Goal: Information Seeking & Learning: Check status

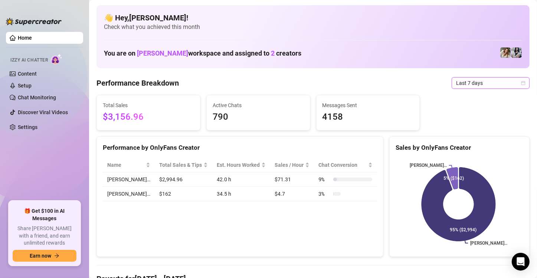
click at [468, 86] on span "Last 7 days" at bounding box center [490, 83] width 69 height 11
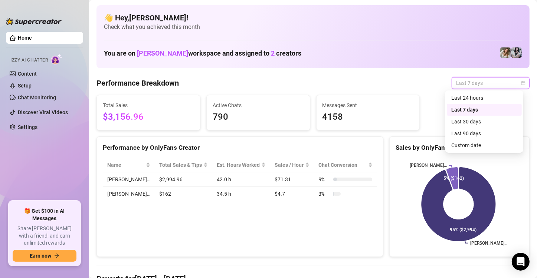
click at [477, 108] on div "Last 7 days" at bounding box center [484, 110] width 66 height 8
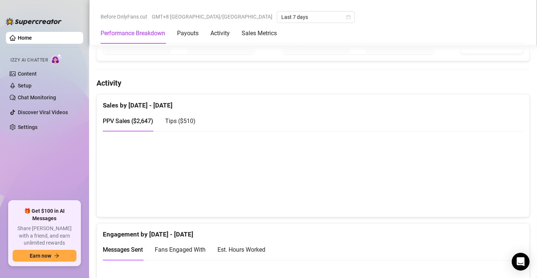
scroll to position [371, 0]
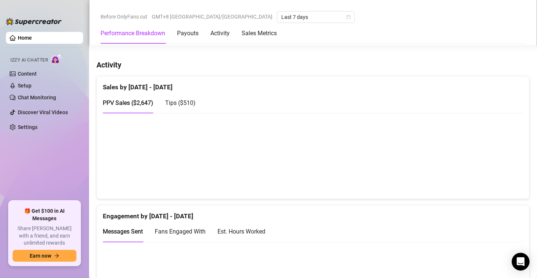
click at [240, 154] on canvas at bounding box center [310, 156] width 414 height 74
click at [243, 170] on canvas at bounding box center [310, 156] width 414 height 74
click at [241, 181] on canvas at bounding box center [310, 156] width 414 height 74
click at [244, 165] on canvas at bounding box center [310, 156] width 414 height 74
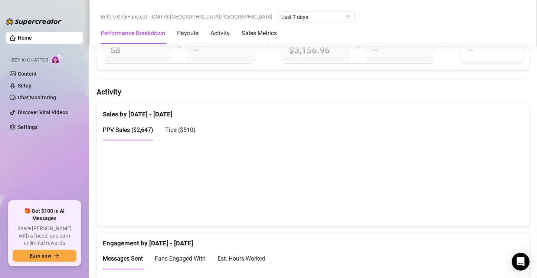
scroll to position [406, 0]
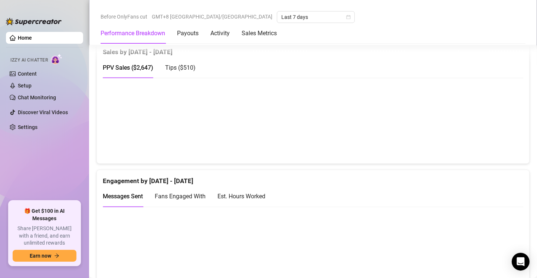
click at [246, 147] on canvas at bounding box center [310, 120] width 414 height 74
click at [242, 135] on canvas at bounding box center [310, 120] width 414 height 74
click at [144, 69] on span "PPV Sales ( $2,647 )" at bounding box center [128, 67] width 50 height 7
click at [177, 65] on span "Tips ( $510 )" at bounding box center [180, 67] width 30 height 7
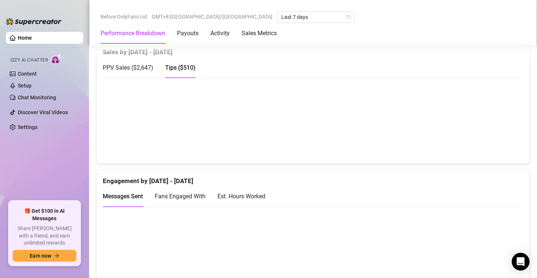
click at [133, 67] on span "PPV Sales ( $2,647 )" at bounding box center [128, 67] width 50 height 7
drag, startPoint x: 185, startPoint y: 67, endPoint x: 222, endPoint y: 86, distance: 41.8
click at [187, 67] on span "Tips ( $510 )" at bounding box center [180, 67] width 30 height 7
click at [136, 69] on span "PPV Sales ( $2,647 )" at bounding box center [128, 67] width 50 height 7
